Goal: Task Accomplishment & Management: Manage account settings

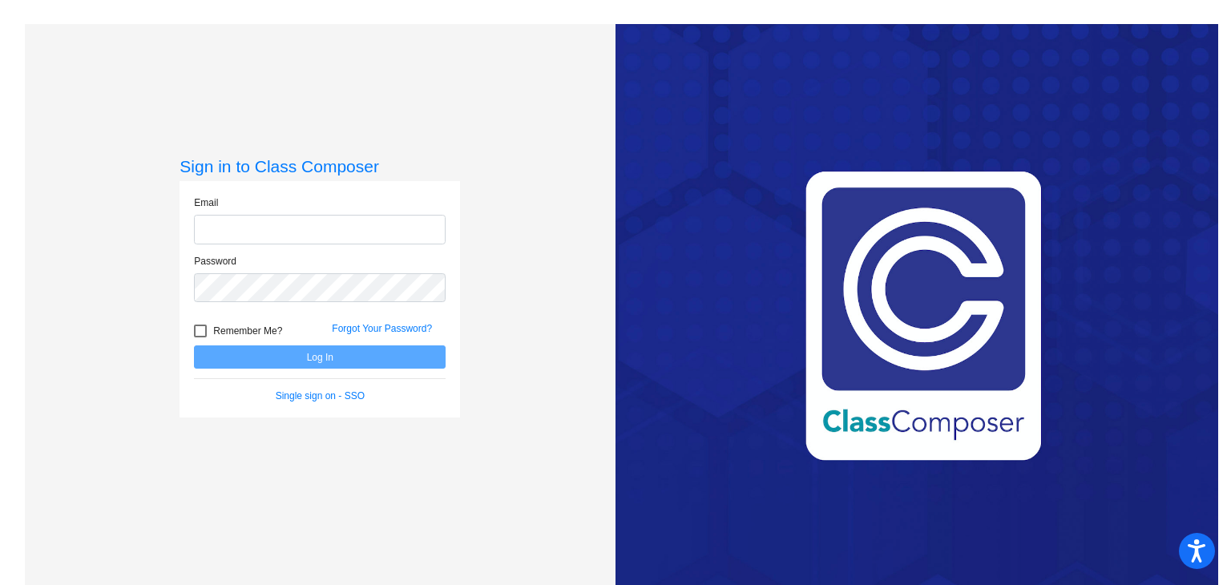
type input "[EMAIL_ADDRESS][DOMAIN_NAME]"
click at [378, 355] on button "Log In" at bounding box center [320, 356] width 252 height 23
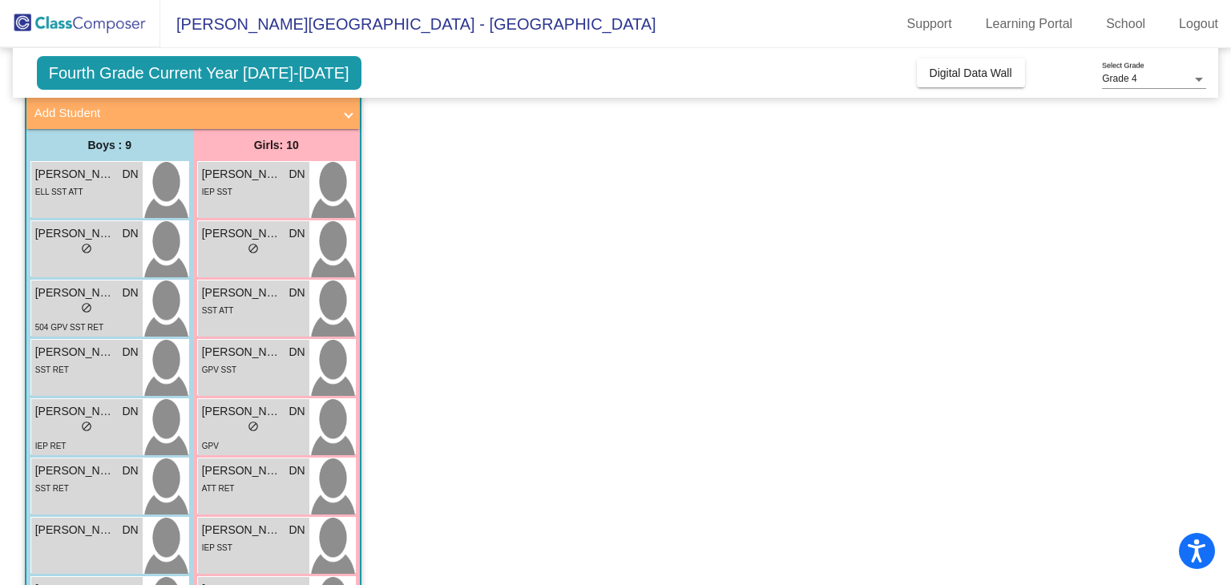
scroll to position [96, 0]
click at [122, 200] on div "[PERSON_NAME] [PERSON_NAME] lock do_not_disturb_alt ELL SST ATT" at bounding box center [86, 189] width 111 height 56
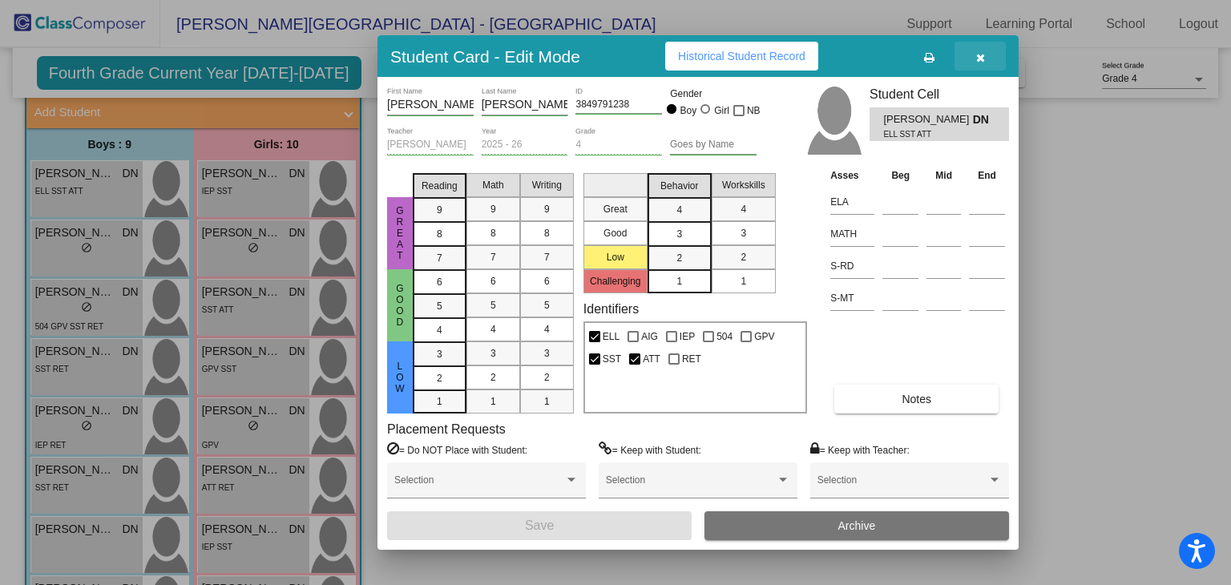
click at [979, 56] on icon "button" at bounding box center [980, 57] width 9 height 11
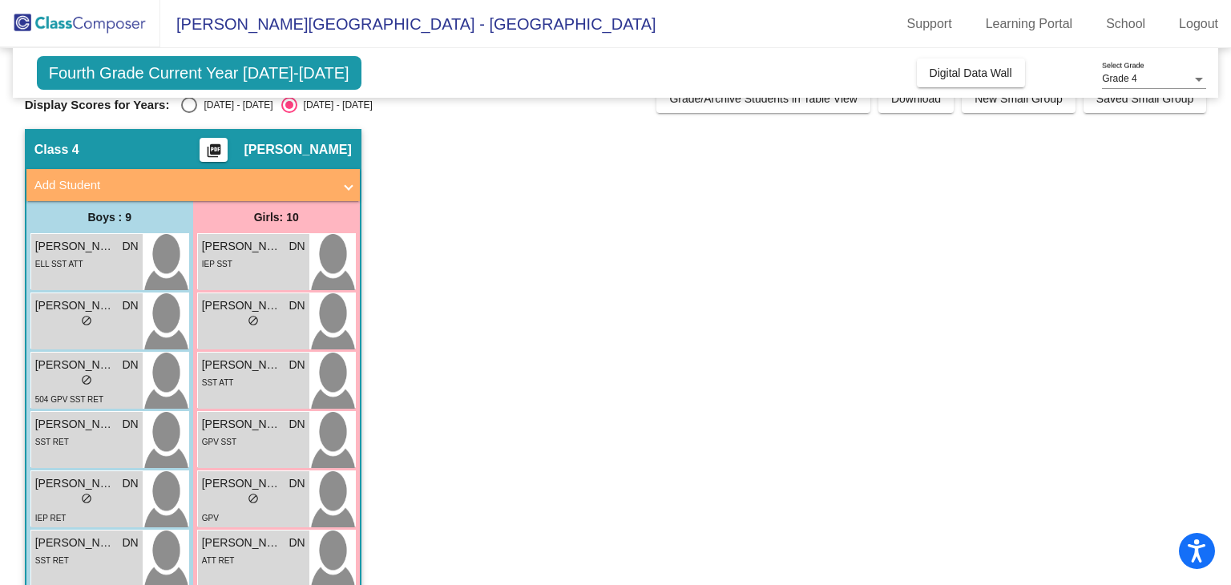
scroll to position [22, 0]
